Goal: Task Accomplishment & Management: Manage account settings

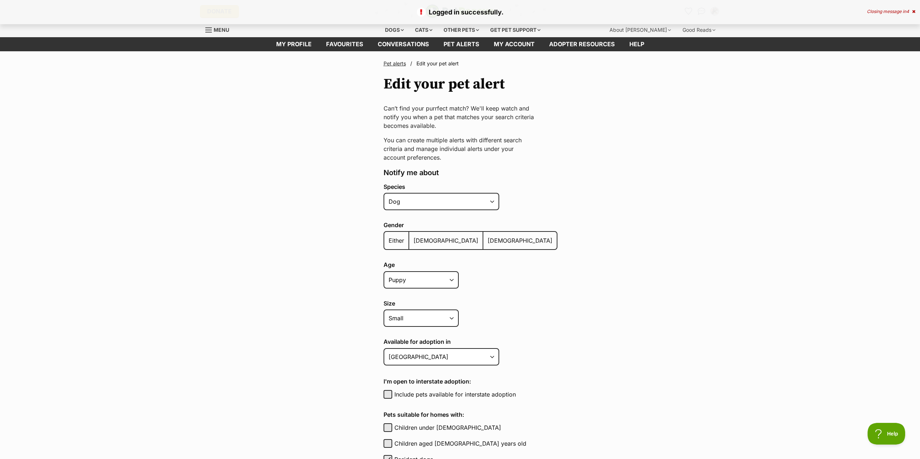
click at [487, 240] on span "Female" at bounding box center [519, 240] width 65 height 7
click at [487, 236] on input "Female" at bounding box center [487, 236] width 0 height 0
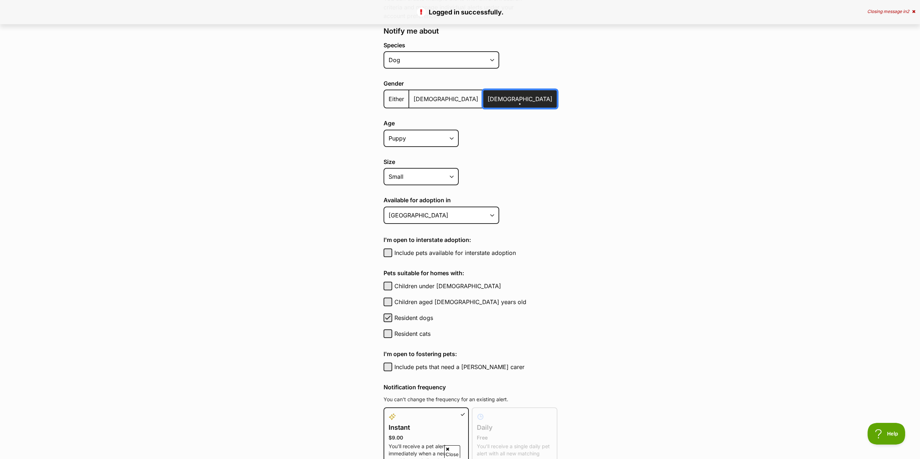
scroll to position [145, 0]
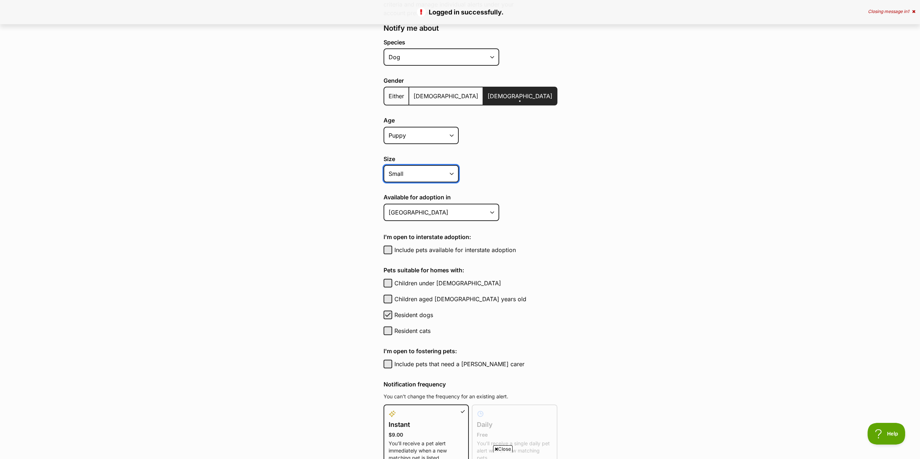
click at [442, 171] on select "Small Medium Large All sizes" at bounding box center [420, 173] width 75 height 17
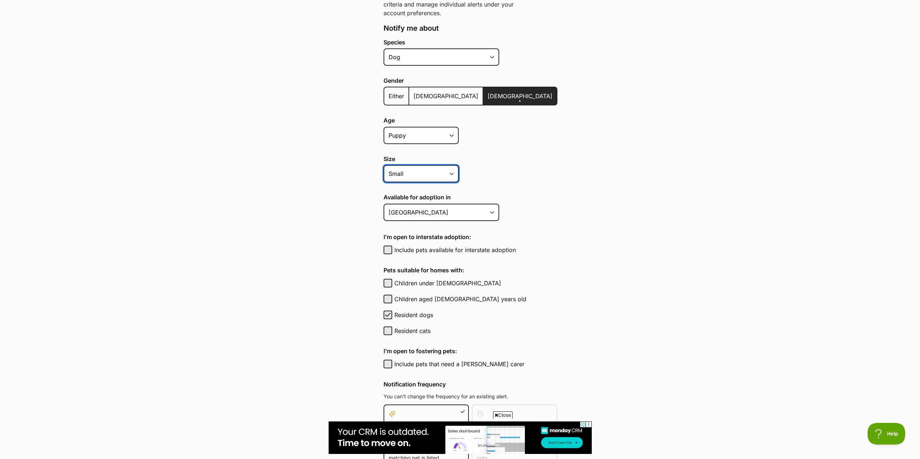
select select
click at [383, 165] on select "Small Medium Large All sizes" at bounding box center [420, 173] width 75 height 17
click at [593, 216] on main "Pet alerts / Edit your pet alert Edit your pet alert Can’t find your purrfect m…" at bounding box center [460, 238] width 920 height 662
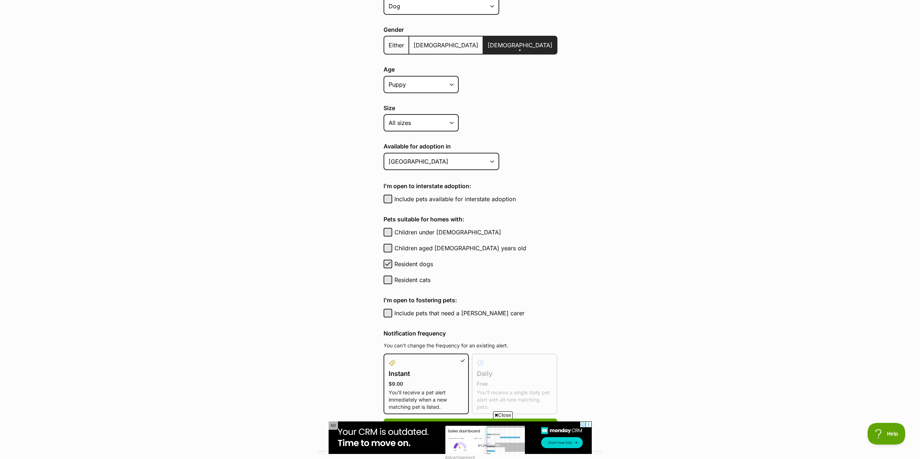
scroll to position [289, 0]
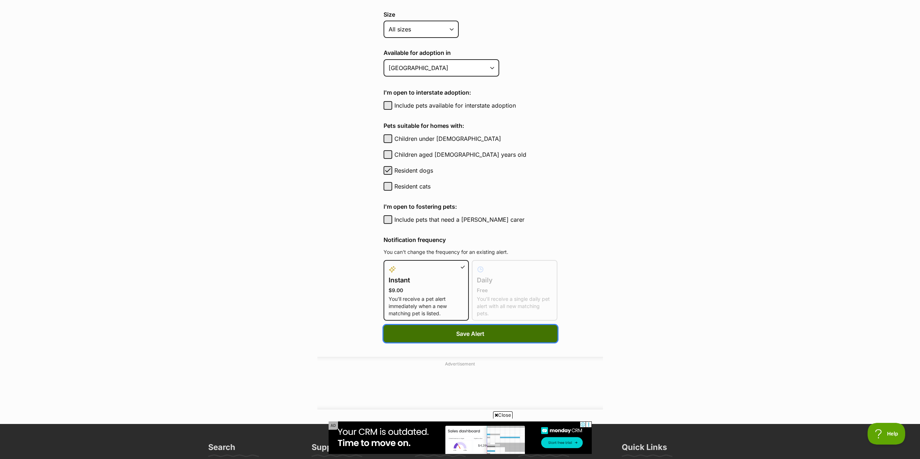
click at [435, 331] on button "Save Alert" at bounding box center [470, 333] width 174 height 17
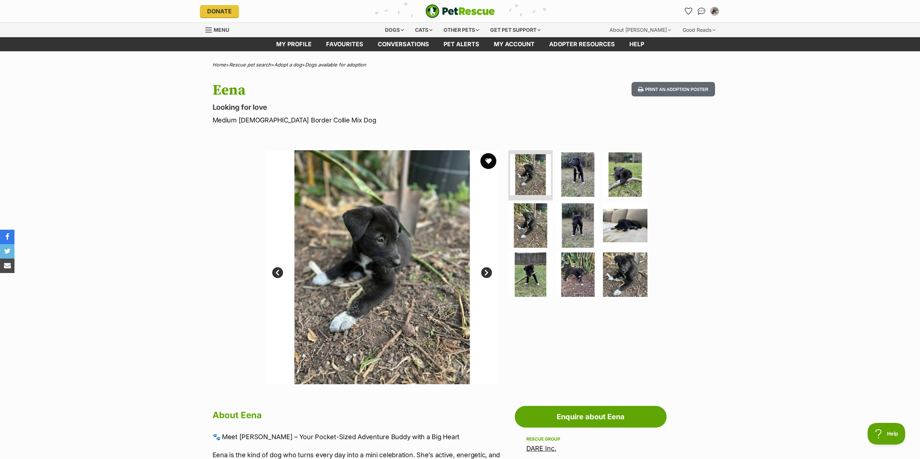
click at [487, 161] on button "favourite" at bounding box center [488, 161] width 16 height 16
